Goal: Complete application form

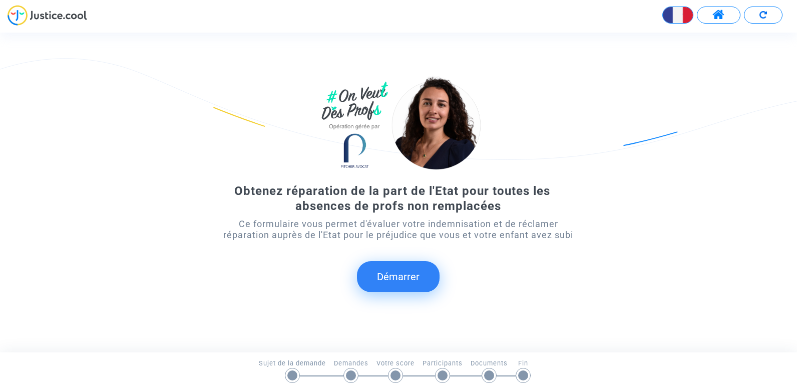
click at [415, 274] on button "Démarrer" at bounding box center [398, 276] width 83 height 31
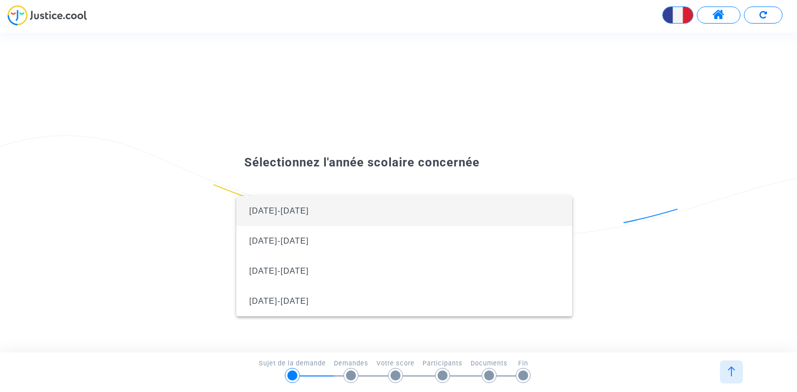
click at [270, 214] on span "[DATE]-[DATE]" at bounding box center [279, 210] width 60 height 9
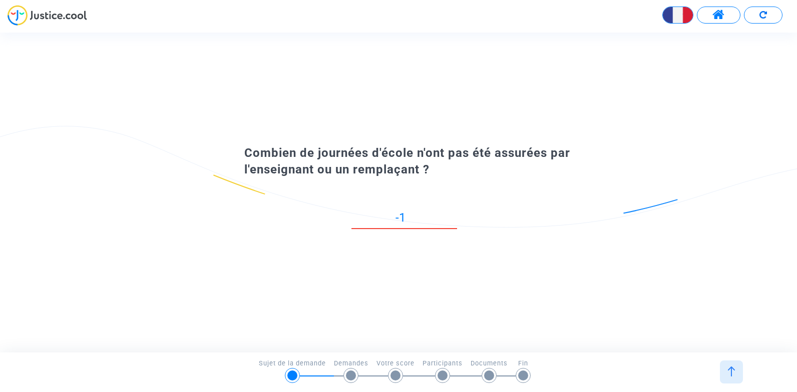
click at [454, 220] on input "-1" at bounding box center [405, 218] width 106 height 14
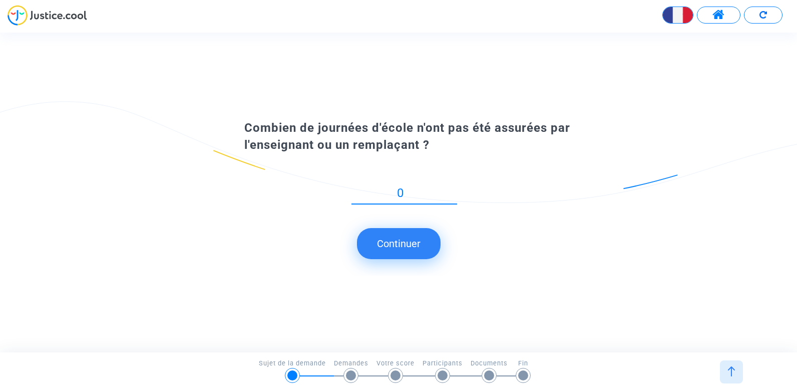
click at [454, 191] on input "0" at bounding box center [405, 193] width 106 height 14
click at [454, 191] on input "1" at bounding box center [405, 193] width 106 height 14
click at [454, 191] on input "2" at bounding box center [405, 193] width 106 height 14
click at [454, 191] on input "3" at bounding box center [405, 193] width 106 height 14
click at [454, 191] on input "4" at bounding box center [405, 193] width 106 height 14
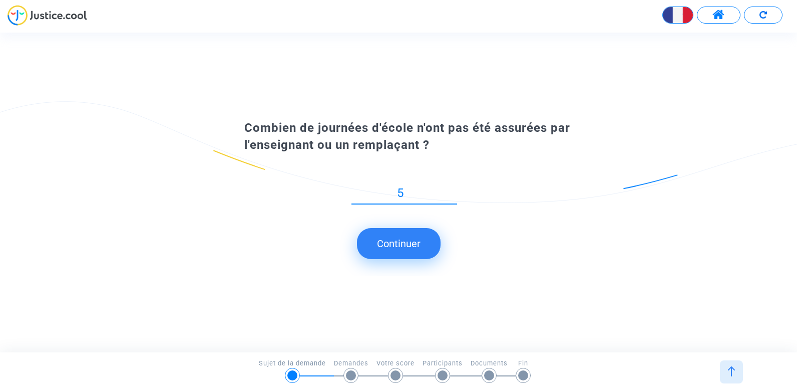
click at [454, 191] on input "5" at bounding box center [405, 193] width 106 height 14
click at [454, 191] on input "6" at bounding box center [405, 193] width 106 height 14
click at [454, 191] on input "7" at bounding box center [405, 193] width 106 height 14
click at [454, 191] on input "8" at bounding box center [405, 193] width 106 height 14
click at [454, 191] on input "9" at bounding box center [405, 193] width 106 height 14
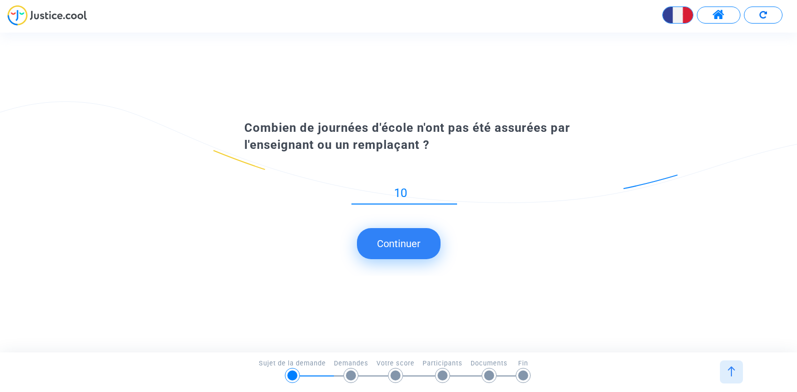
click at [454, 191] on input "10" at bounding box center [405, 193] width 106 height 14
click at [454, 191] on input "11" at bounding box center [405, 193] width 106 height 14
click at [454, 191] on input "12" at bounding box center [405, 193] width 106 height 14
click at [454, 191] on input "13" at bounding box center [405, 193] width 106 height 14
click at [454, 191] on input "14" at bounding box center [405, 193] width 106 height 14
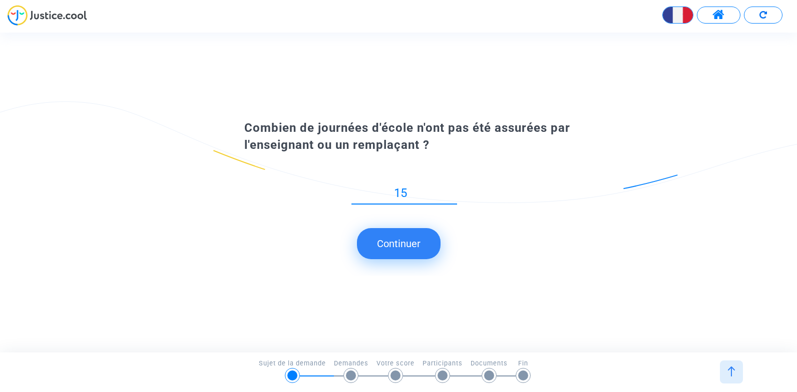
click at [454, 191] on input "15" at bounding box center [405, 193] width 106 height 14
click at [454, 191] on input "16" at bounding box center [405, 193] width 106 height 14
type input "17"
click at [454, 191] on input "17" at bounding box center [405, 193] width 106 height 14
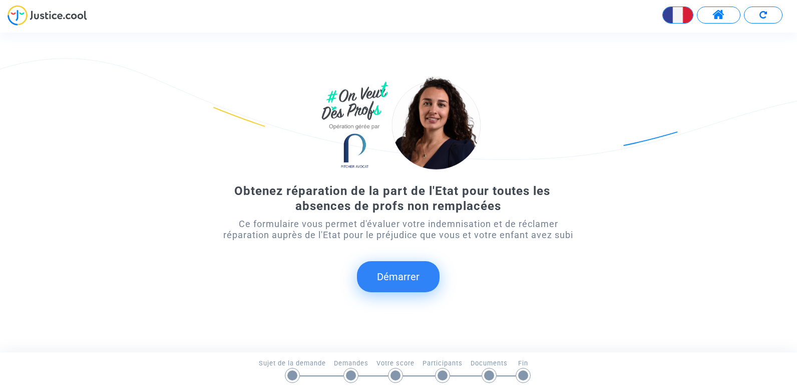
click at [609, 269] on div "Obtenez réparation de la part de l'Etat pour toutes les absences de profs non r…" at bounding box center [398, 192] width 797 height 238
click at [404, 273] on button "Démarrer" at bounding box center [398, 276] width 83 height 31
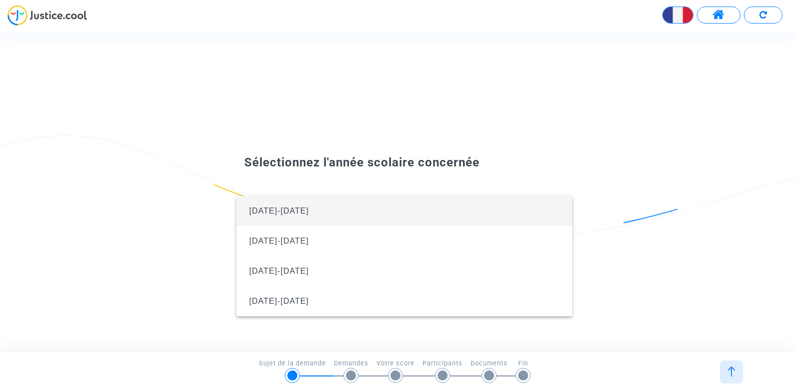
click at [320, 208] on span "[DATE]-[DATE]" at bounding box center [404, 211] width 320 height 30
